Goal: Transaction & Acquisition: Subscribe to service/newsletter

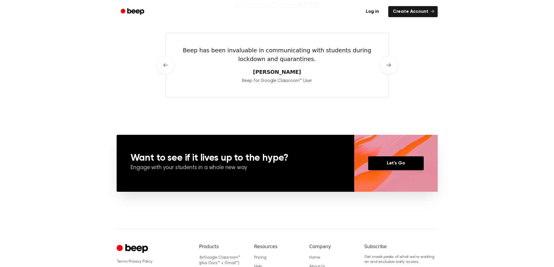
scroll to position [436, 0]
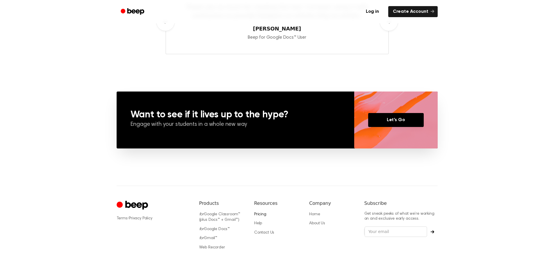
click at [261, 215] on link "Pricing" at bounding box center [260, 215] width 12 height 4
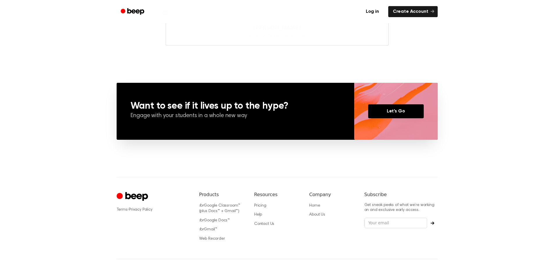
scroll to position [464, 0]
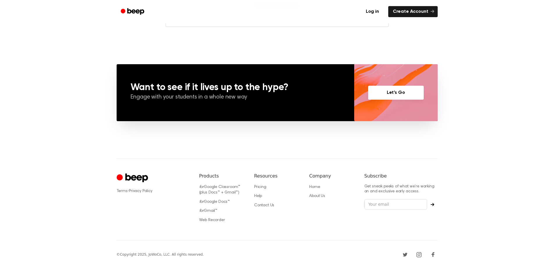
click at [395, 94] on link "Let’s Go" at bounding box center [396, 93] width 56 height 14
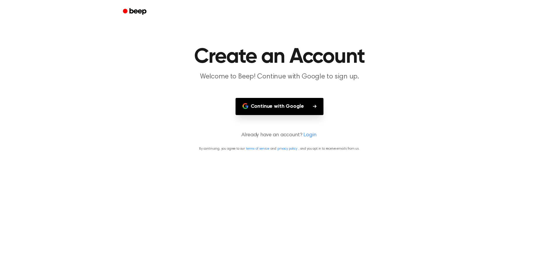
click at [309, 107] on button "Continue with Google" at bounding box center [279, 106] width 88 height 17
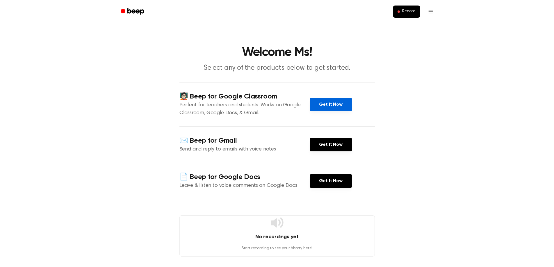
click at [341, 104] on link "Get It Now" at bounding box center [331, 104] width 42 height 13
